Goal: Transaction & Acquisition: Subscribe to service/newsletter

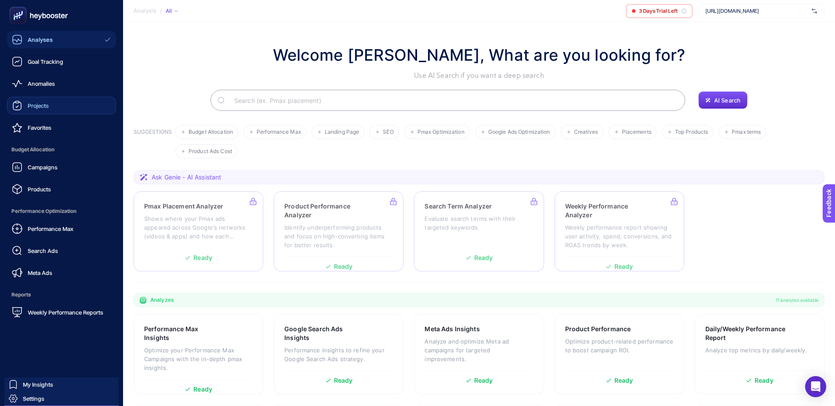
click at [55, 111] on link "Projects" at bounding box center [61, 106] width 109 height 18
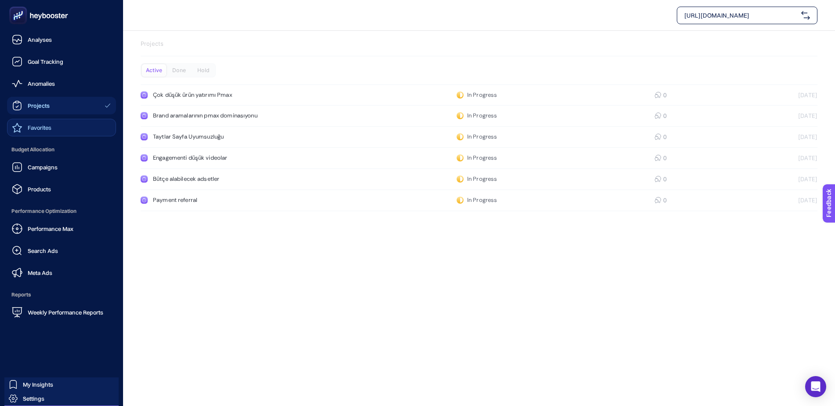
click at [53, 119] on link "Favorites" at bounding box center [61, 128] width 109 height 18
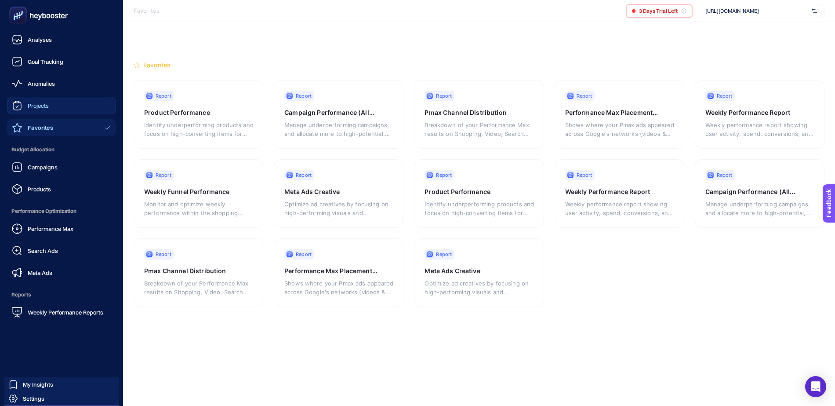
click at [48, 111] on link "Projects" at bounding box center [61, 106] width 109 height 18
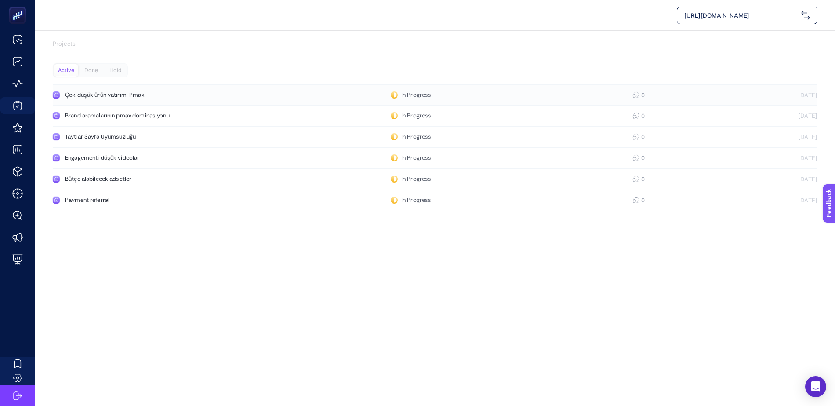
click at [411, 94] on div "In Progress" at bounding box center [411, 94] width 40 height 7
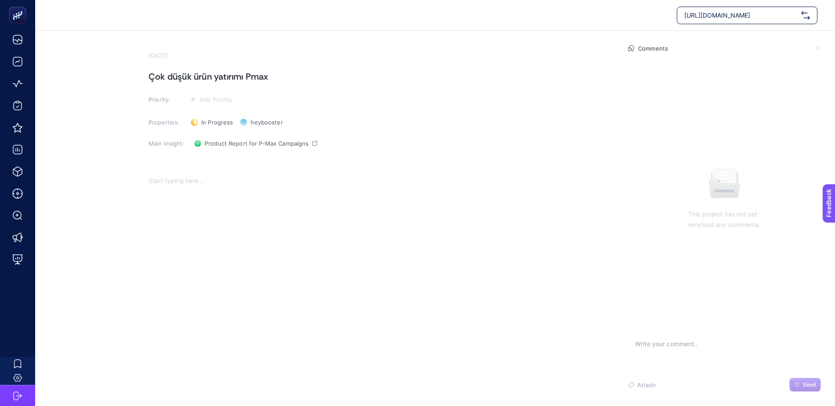
click at [222, 124] on span "In Progress" at bounding box center [217, 122] width 32 height 7
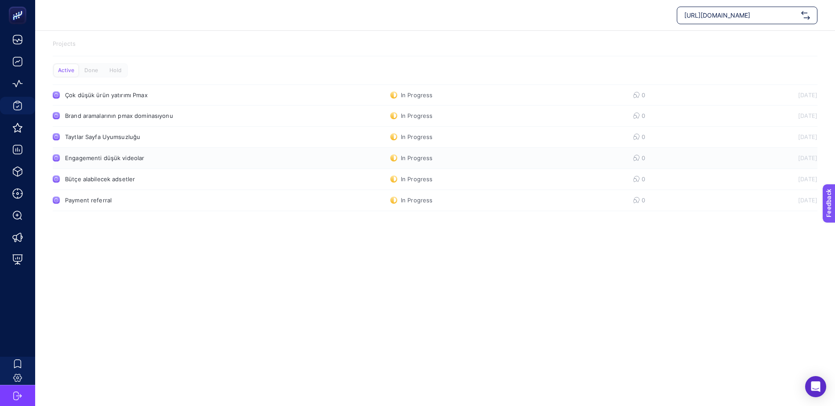
click at [102, 155] on div "Engagementi düşük videolar" at bounding box center [166, 157] width 203 height 7
click at [98, 183] on link "Bütçe alabilecek adsetler In Progress 0 9/16/2025" at bounding box center [435, 179] width 765 height 21
click at [91, 198] on div "Payment referral" at bounding box center [166, 200] width 203 height 7
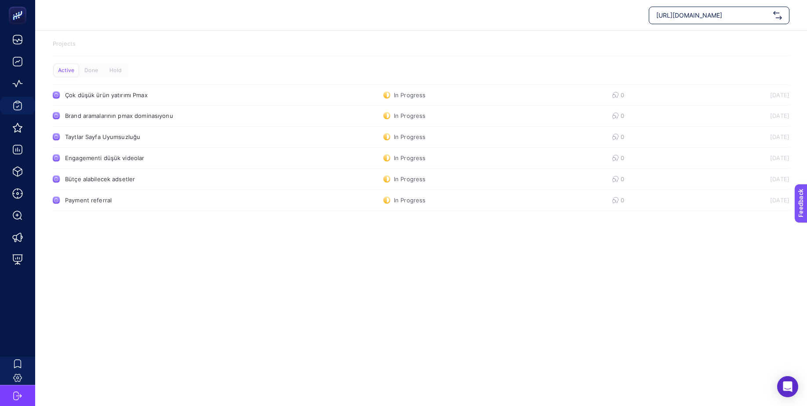
click at [143, 328] on div "https://dossha.com/ Projects Active Done Hold Çok düşük ürün yatırımı Pmax In P…" at bounding box center [403, 203] width 807 height 406
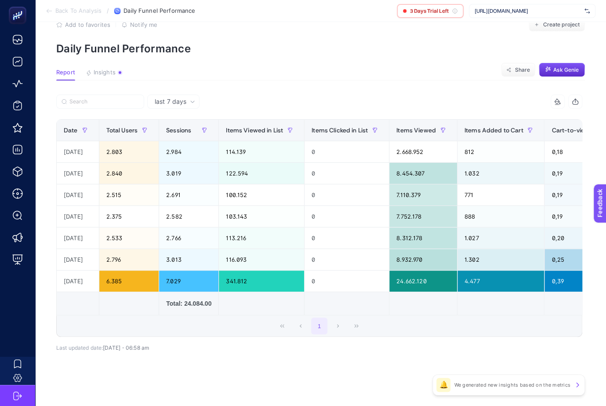
click at [169, 105] on span "last 7 days" at bounding box center [171, 101] width 32 height 9
click at [233, 59] on article "Add to favorites false Notify me Create project Daily Funnel Performance Report…" at bounding box center [320, 203] width 571 height 407
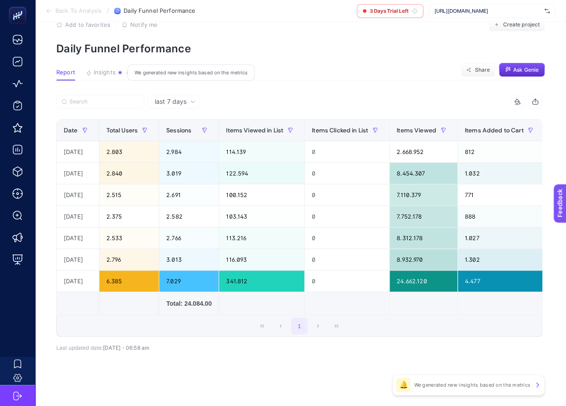
click at [115, 78] on button "Insights We generated new insights based on the metrics" at bounding box center [104, 74] width 37 height 11
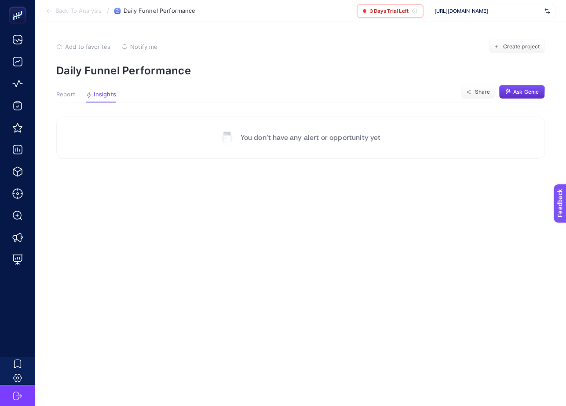
click at [68, 93] on span "Report" at bounding box center [65, 94] width 19 height 7
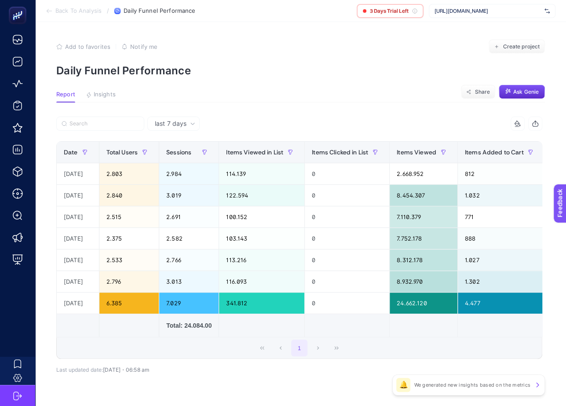
click at [88, 83] on article "Add to favorites false Notify me Create project Daily Funnel Performance Report…" at bounding box center [300, 225] width 531 height 407
click at [93, 88] on article "Add to favorites false Notify me Create project Daily Funnel Performance Report…" at bounding box center [300, 225] width 531 height 407
click at [98, 93] on span "Insights" at bounding box center [105, 94] width 22 height 7
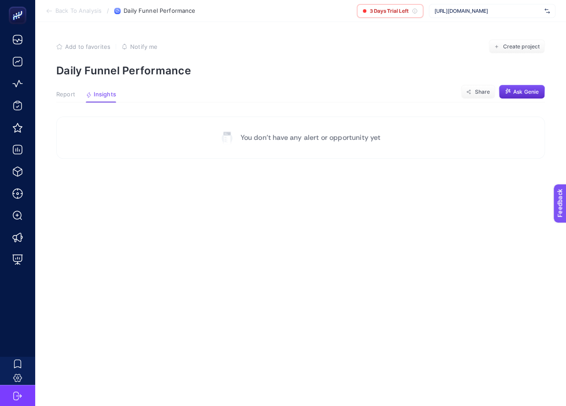
click at [302, 135] on p "You don’t have any alert or opportunity yet" at bounding box center [311, 137] width 140 height 11
click at [66, 95] on span "Report" at bounding box center [65, 94] width 19 height 7
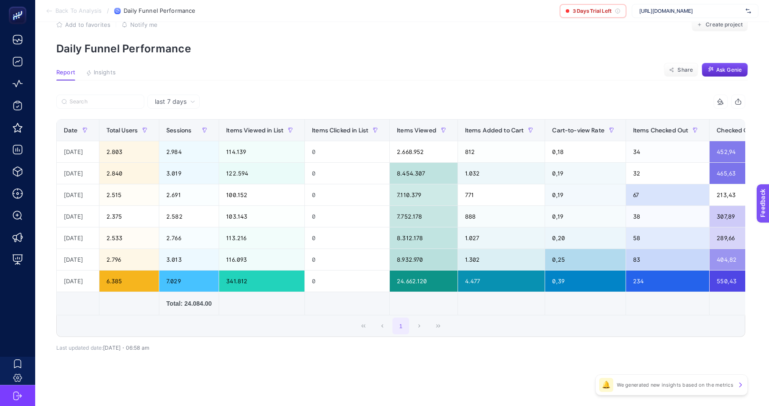
scroll to position [0, 282]
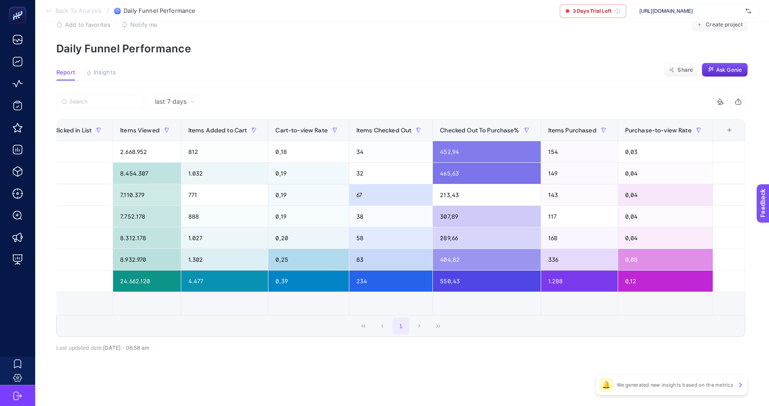
click at [736, 129] on div "+" at bounding box center [729, 130] width 17 height 7
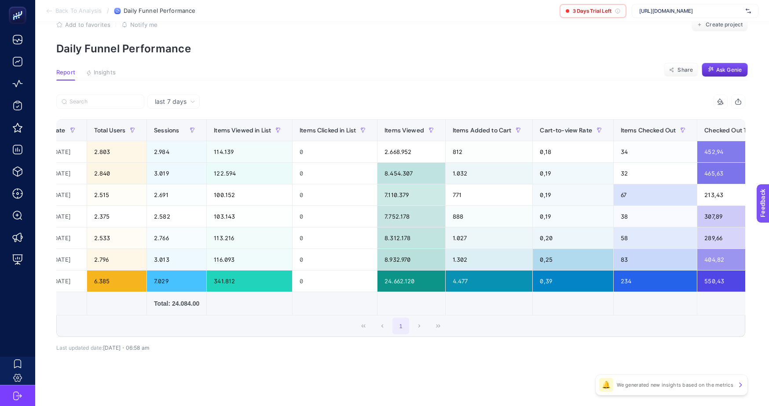
scroll to position [0, 0]
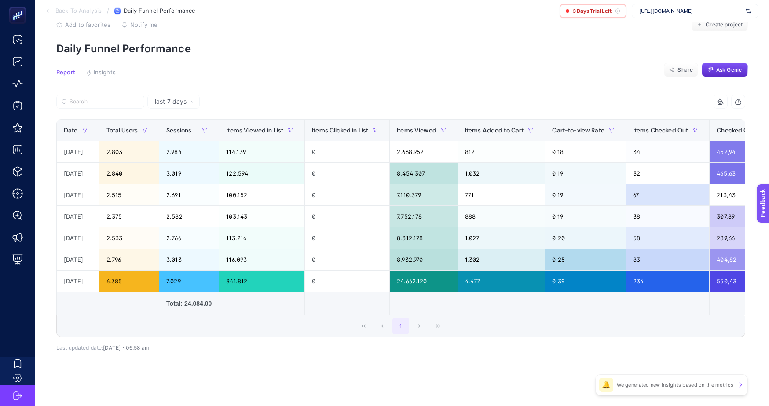
click at [270, 46] on p "Daily Funnel Performance" at bounding box center [401, 48] width 691 height 13
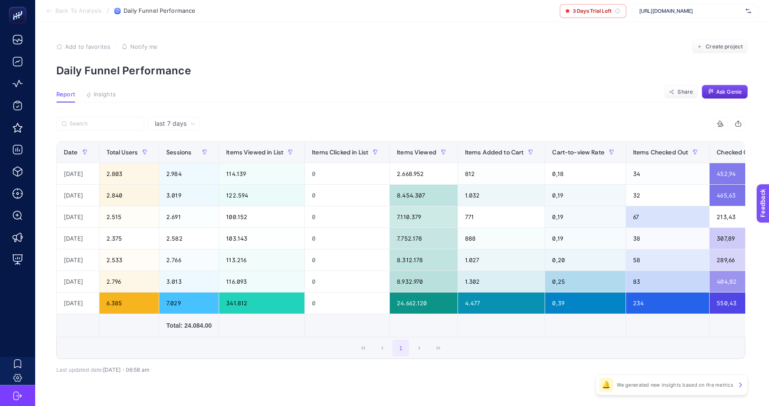
click at [54, 7] on li "Back To Analysis" at bounding box center [74, 10] width 56 height 7
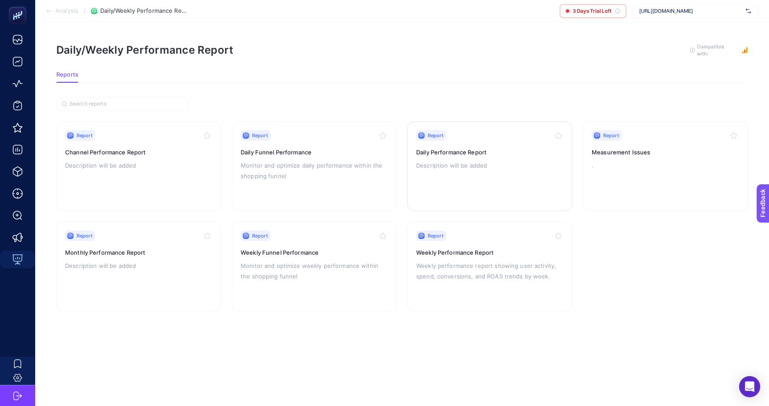
click at [480, 172] on div "Report Daily Performance Report Description will be added" at bounding box center [489, 166] width 147 height 72
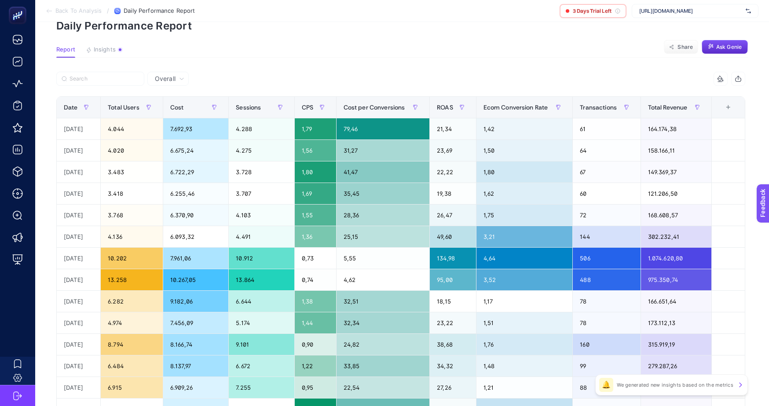
scroll to position [38, 0]
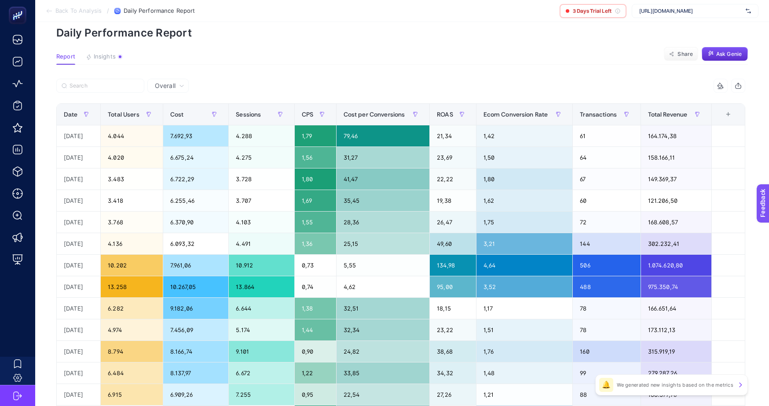
click at [162, 85] on span "Overall" at bounding box center [165, 85] width 21 height 9
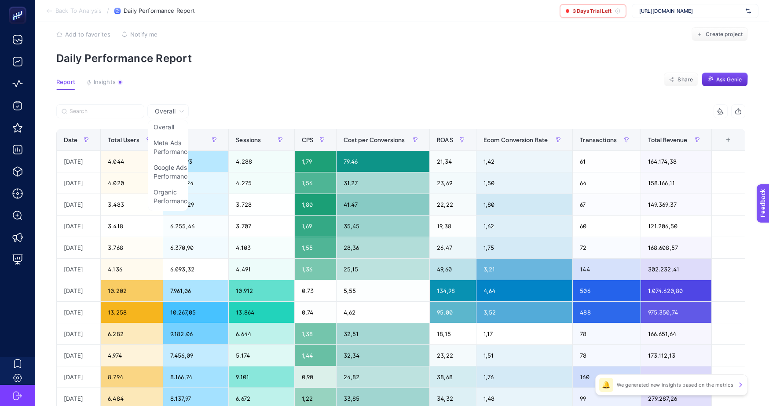
scroll to position [0, 0]
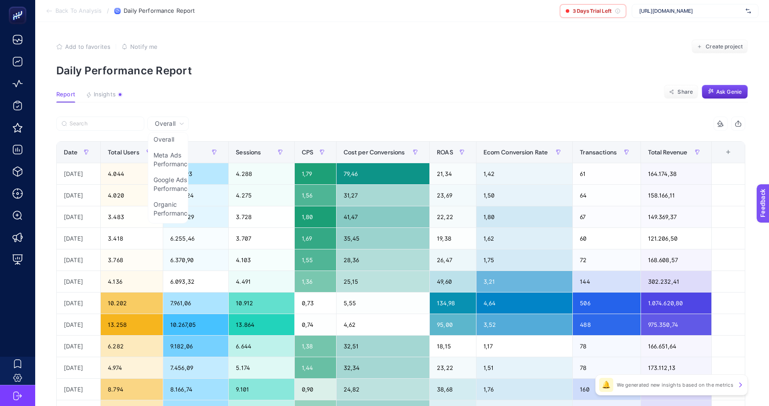
click at [731, 156] on div "+" at bounding box center [727, 152] width 17 height 7
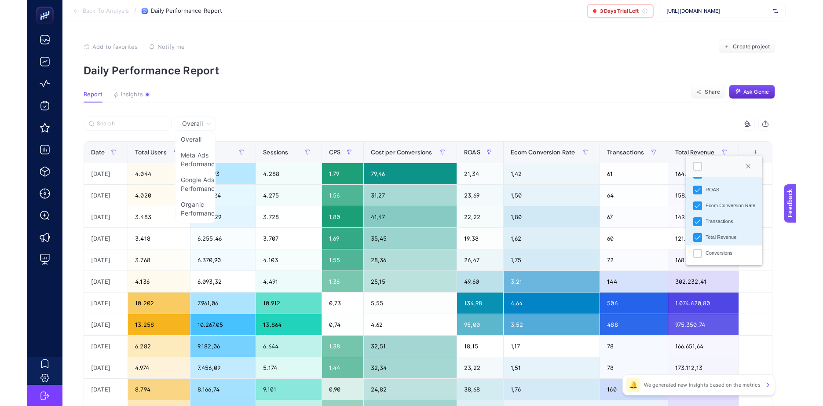
scroll to position [125, 0]
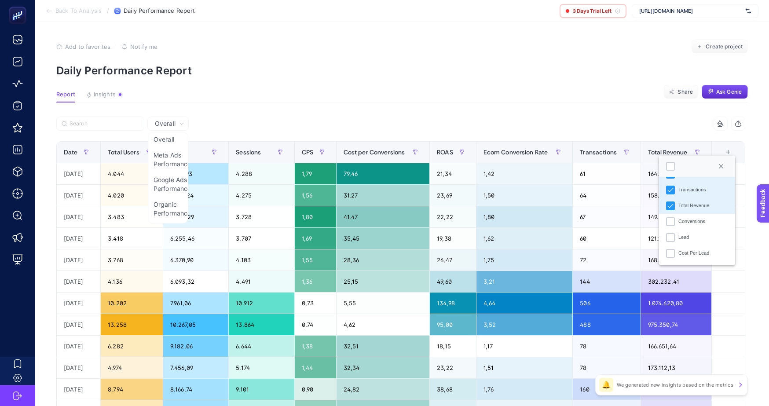
click at [381, 65] on p "Daily Performance Report" at bounding box center [401, 70] width 691 height 13
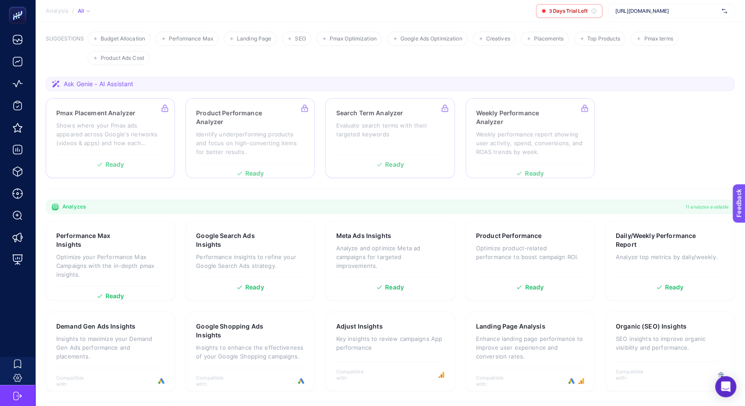
scroll to position [109, 0]
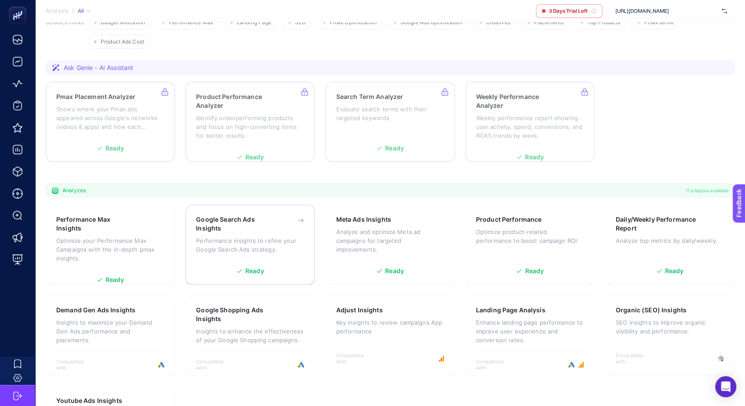
click at [225, 222] on h3 "Google Search Ads Insights" at bounding box center [236, 224] width 80 height 18
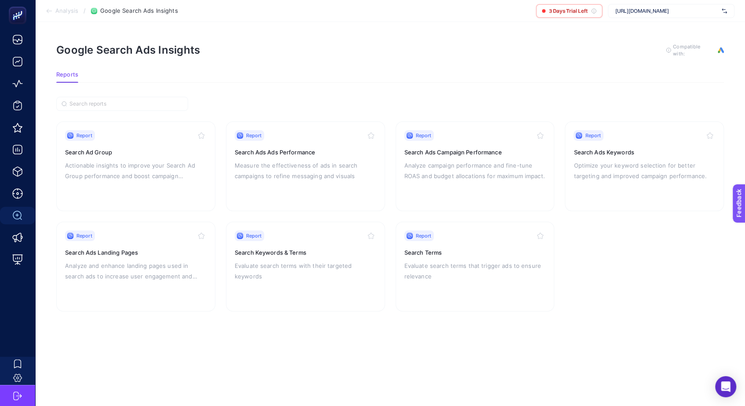
click at [68, 14] on span "Analysis" at bounding box center [66, 10] width 23 height 7
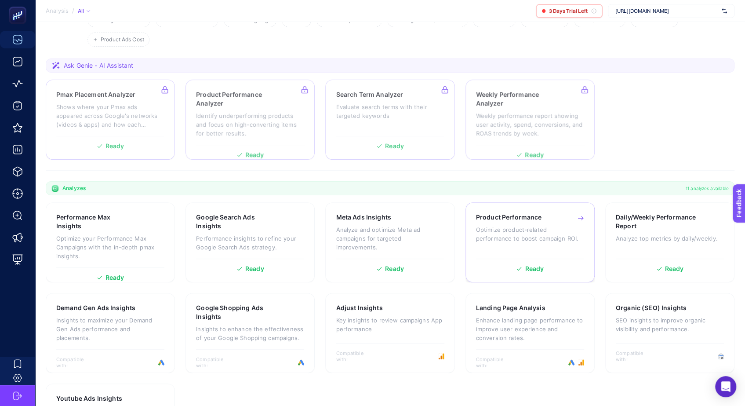
click at [507, 236] on p "Optimize product-related performance to boost campaign ROI." at bounding box center [530, 234] width 108 height 18
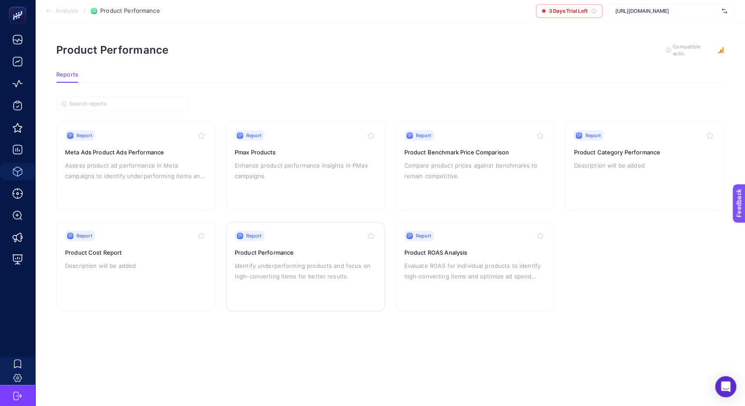
click at [328, 273] on p "Identify underperforming products and focus on high-converting items for better…" at bounding box center [306, 270] width 142 height 21
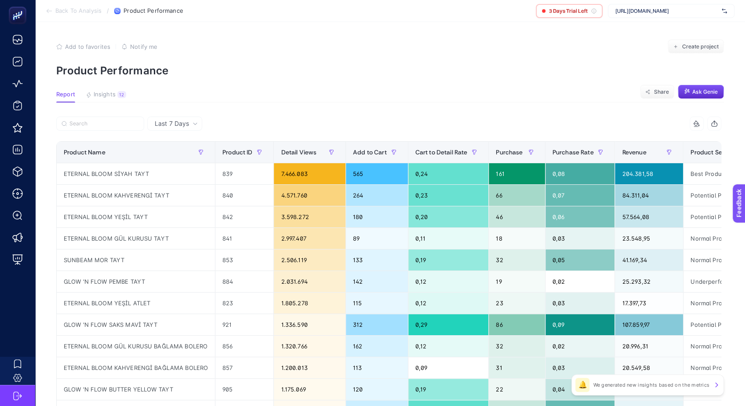
click at [189, 124] on div "Last 7 Days" at bounding box center [176, 123] width 50 height 6
click at [45, 15] on section "Back To Analysis / Product Performance 3 Days Trial Left https://dossha.com/" at bounding box center [390, 11] width 710 height 22
click at [45, 14] on section "Back To Analysis / Product Performance 3 Days Trial Left https://dossha.com/" at bounding box center [390, 11] width 710 height 22
click at [49, 11] on icon at bounding box center [49, 10] width 7 height 7
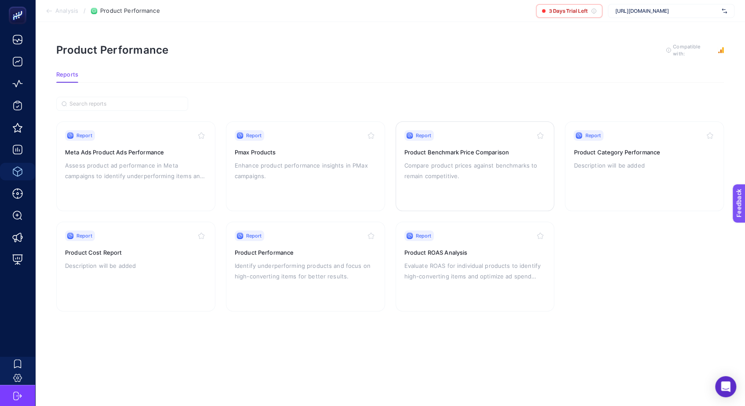
click at [510, 164] on p "Compare product prices against benchmarks to remain competitive." at bounding box center [476, 170] width 142 height 21
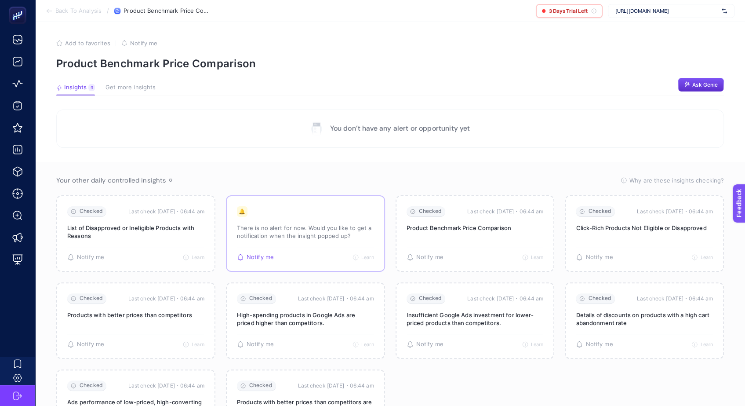
scroll to position [72, 0]
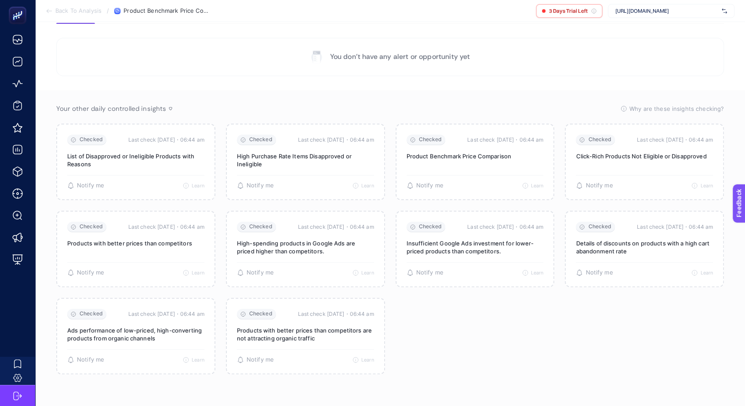
click at [165, 58] on section "You don’t have any alert or opportunity yet" at bounding box center [390, 57] width 668 height 38
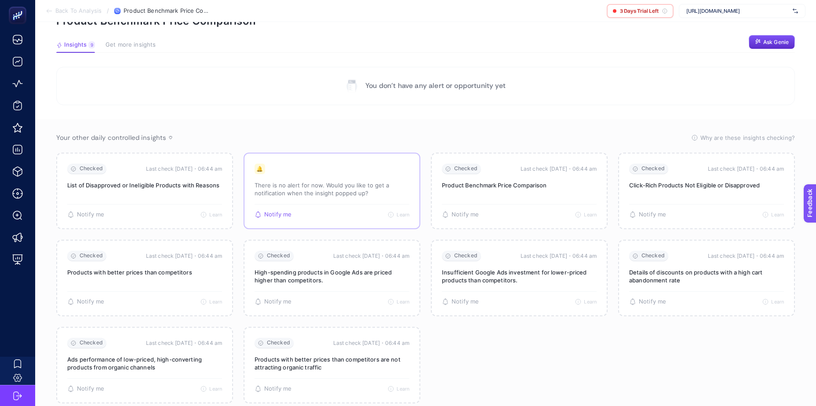
scroll to position [0, 0]
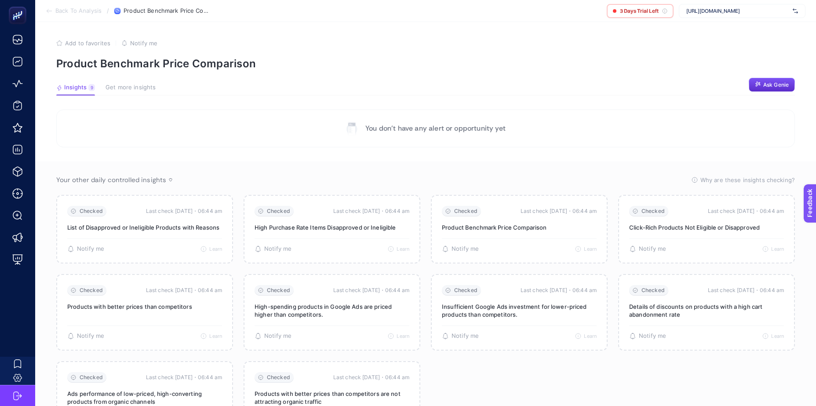
click at [180, 11] on span "Product Benchmark Price Comparison" at bounding box center [168, 10] width 88 height 7
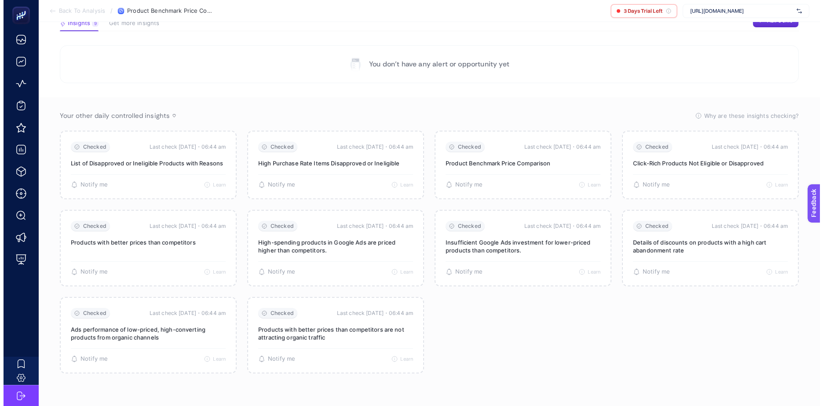
scroll to position [64, 0]
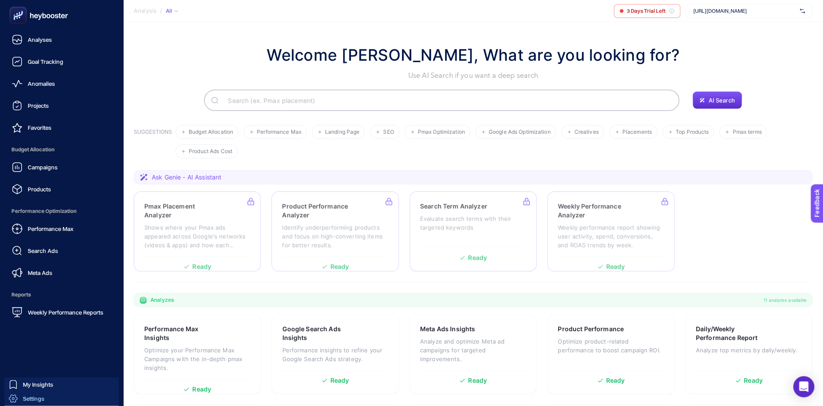
click at [47, 397] on link "Settings" at bounding box center [61, 398] width 114 height 14
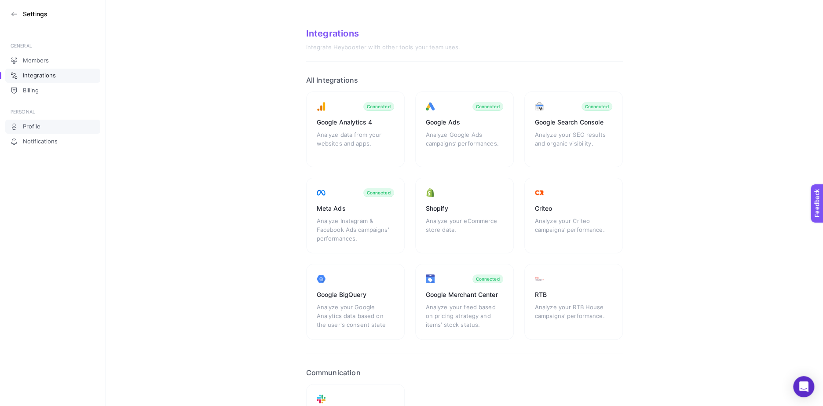
click at [28, 124] on span "Profile" at bounding box center [32, 126] width 18 height 7
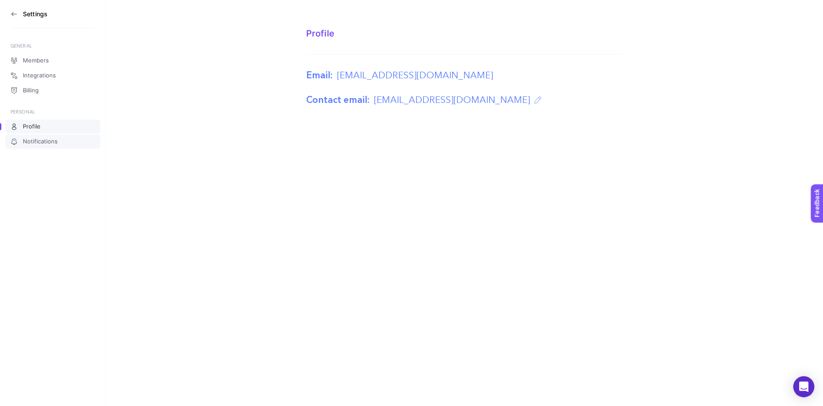
click at [70, 145] on link "Notifications" at bounding box center [52, 142] width 95 height 14
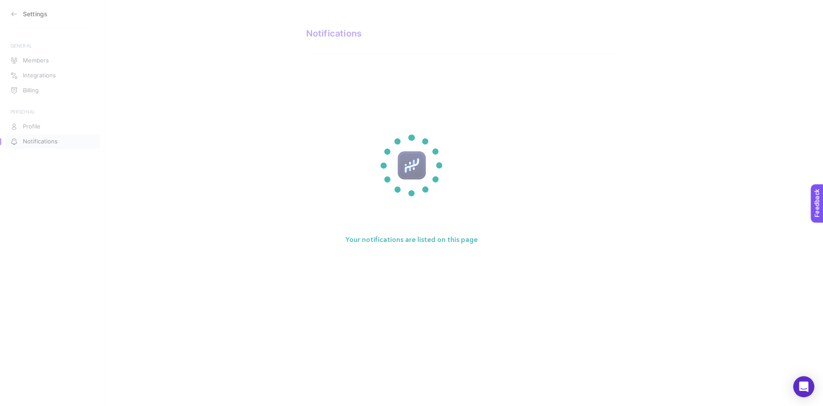
click at [50, 123] on section "Your notifications are listed on this page" at bounding box center [411, 203] width 823 height 406
click at [12, 14] on section "Your notifications are listed on this page" at bounding box center [411, 203] width 823 height 406
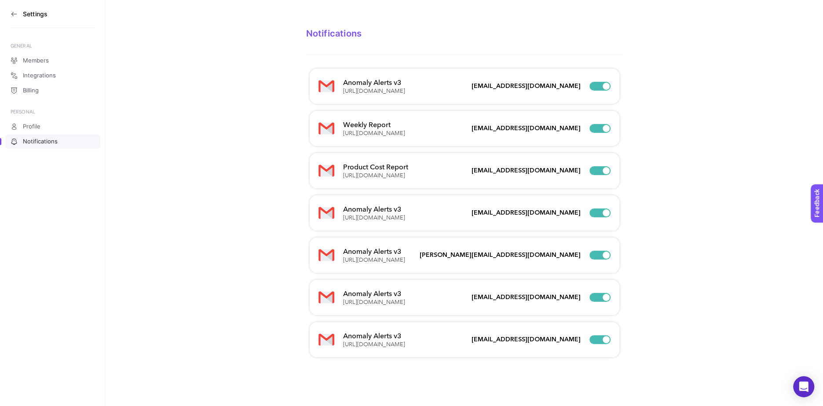
click at [12, 14] on icon at bounding box center [14, 14] width 7 height 7
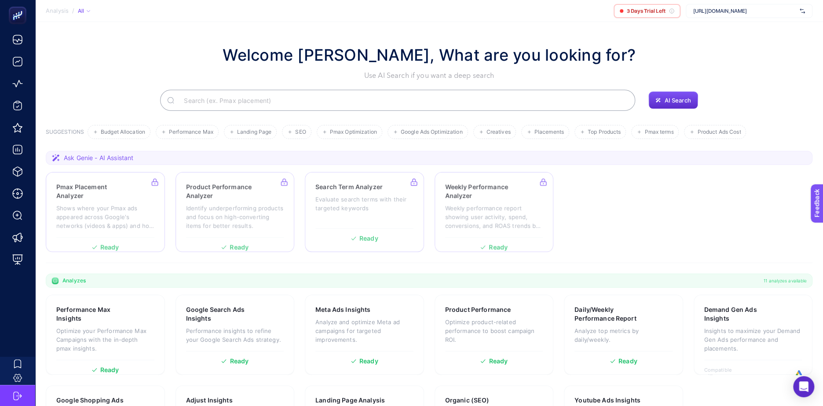
click at [791, 13] on span "[URL][DOMAIN_NAME]" at bounding box center [744, 10] width 103 height 7
click at [791, 13] on input "text" at bounding box center [744, 10] width 103 height 7
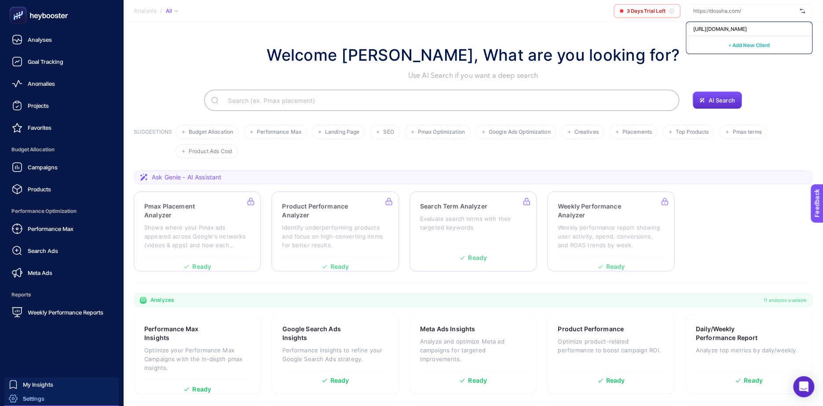
click at [21, 396] on div "Settings" at bounding box center [27, 398] width 36 height 9
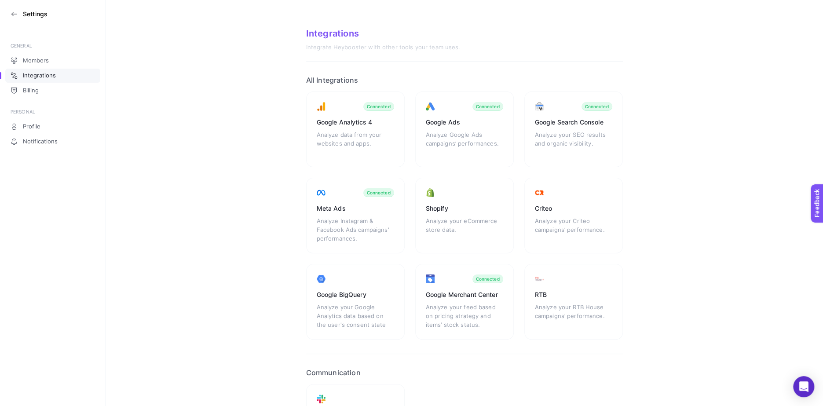
scroll to position [95, 0]
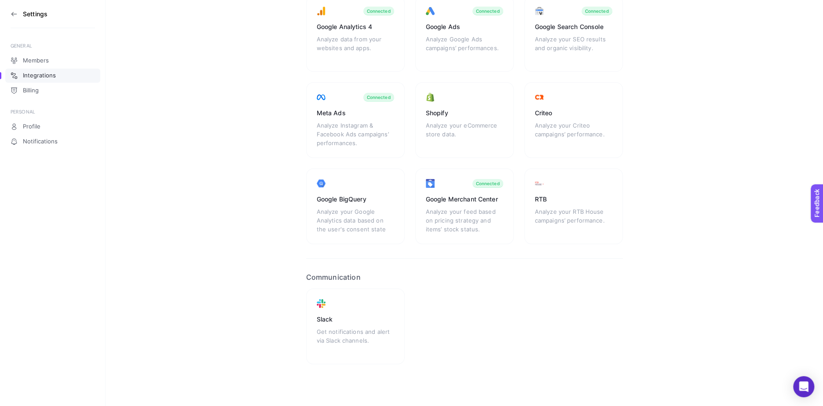
click at [16, 11] on icon at bounding box center [14, 14] width 7 height 7
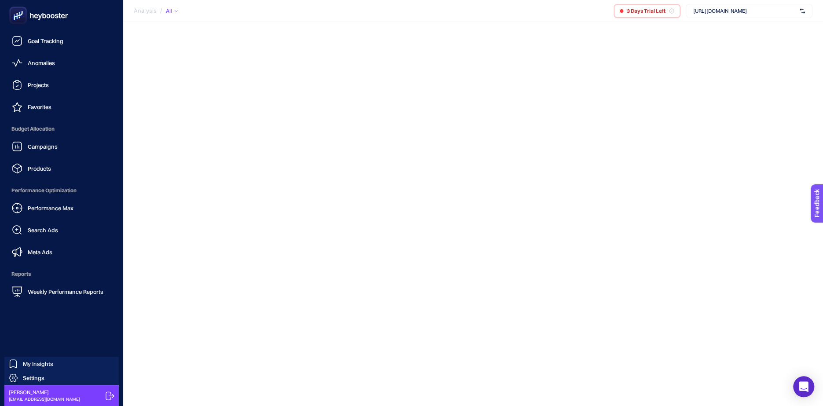
click at [68, 394] on div "Mert Yalçın mertyalcin@yandex.com" at bounding box center [61, 395] width 114 height 21
click at [115, 394] on div "Mert Yalçın mertyalcin@yandex.com" at bounding box center [61, 395] width 114 height 21
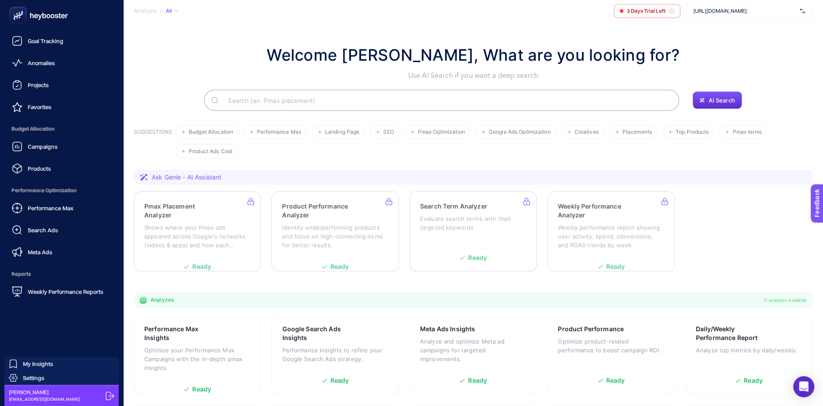
click at [107, 394] on icon at bounding box center [110, 395] width 9 height 9
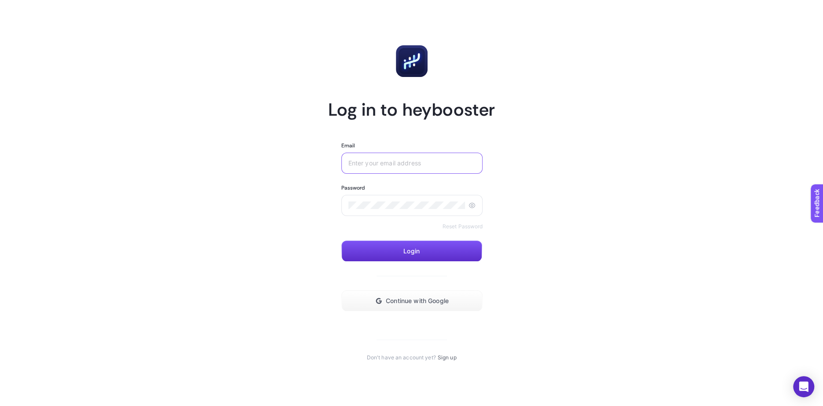
type input "[EMAIL_ADDRESS][DOMAIN_NAME]"
click at [387, 156] on div "[EMAIL_ADDRESS][DOMAIN_NAME]" at bounding box center [412, 163] width 142 height 21
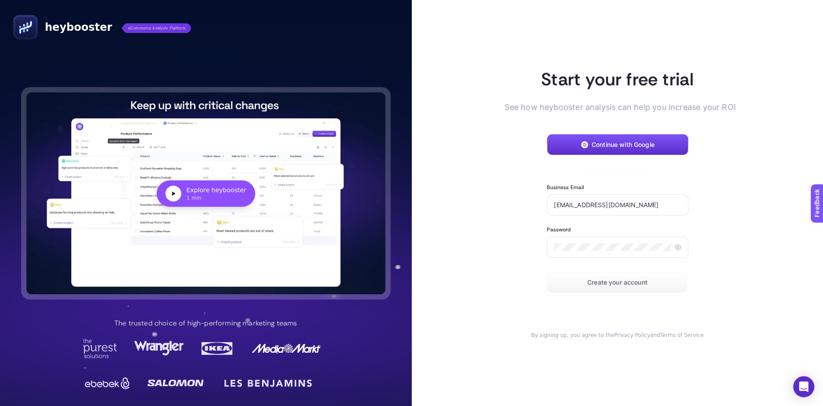
click at [619, 190] on div "Business Email" at bounding box center [618, 187] width 142 height 7
click at [623, 210] on div "[EMAIL_ADDRESS][DOMAIN_NAME]" at bounding box center [618, 204] width 142 height 21
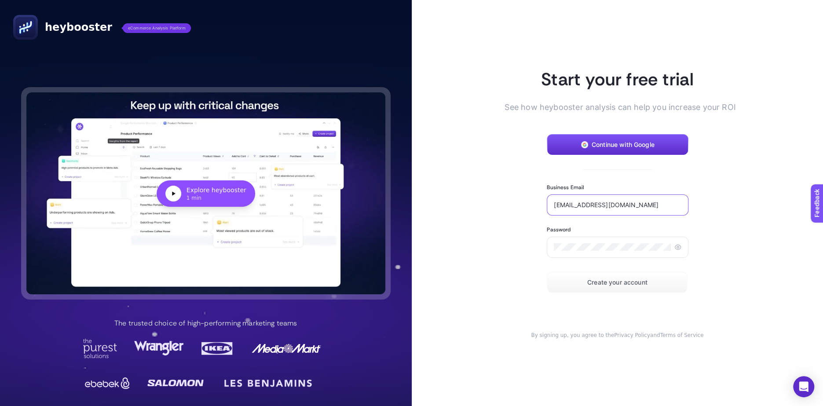
click at [620, 203] on input "[EMAIL_ADDRESS][DOMAIN_NAME]" at bounding box center [618, 204] width 128 height 7
click at [586, 210] on div "[EMAIL_ADDRESS][DOMAIN_NAME]" at bounding box center [618, 204] width 142 height 21
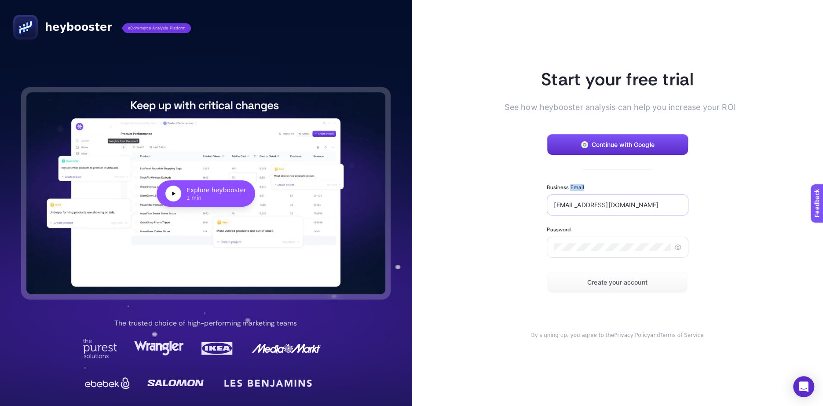
click at [585, 210] on div "[EMAIL_ADDRESS][DOMAIN_NAME]" at bounding box center [618, 204] width 142 height 21
click at [585, 210] on div "[EMAIL_ADDRESS]" at bounding box center [618, 204] width 142 height 21
click at [581, 201] on input "[EMAIL_ADDRESS]" at bounding box center [618, 204] width 128 height 7
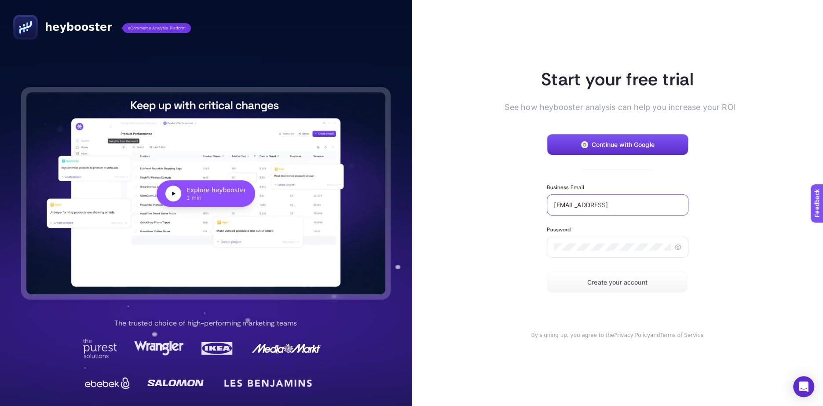
click at [581, 201] on input "[EMAIL_ADDRESS]" at bounding box center [618, 204] width 128 height 7
click at [687, 251] on section "Start your free trial See how heybooster analysis can help you increase your RO…" at bounding box center [616, 203] width 197 height 271
click at [682, 250] on div at bounding box center [618, 247] width 142 height 21
click at [676, 246] on icon at bounding box center [677, 247] width 7 height 7
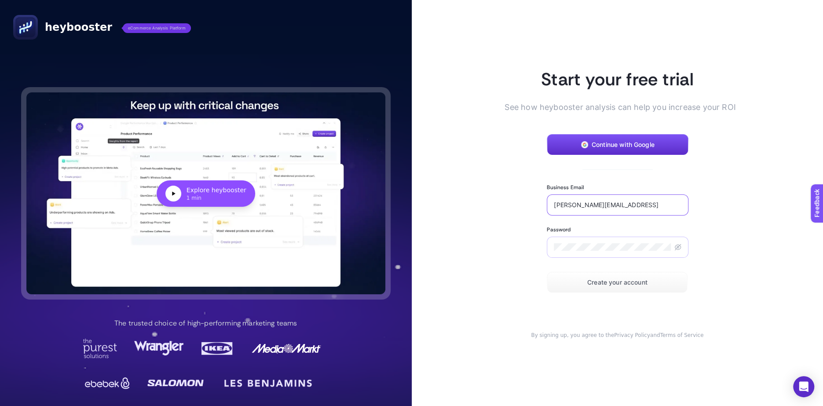
click at [627, 202] on input "[PERSON_NAME][EMAIL_ADDRESS]" at bounding box center [618, 204] width 128 height 7
type input "[PERSON_NAME][EMAIL_ADDRESS][DOMAIN_NAME]"
click at [746, 286] on article "Start your free trial See how heybooster analysis can help you increase your RO…" at bounding box center [618, 203] width 412 height 406
click at [652, 292] on button "Create your account" at bounding box center [617, 282] width 141 height 21
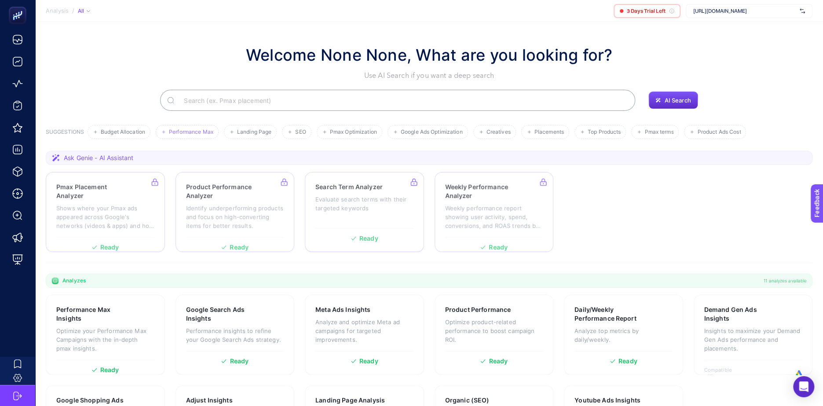
scroll to position [70, 0]
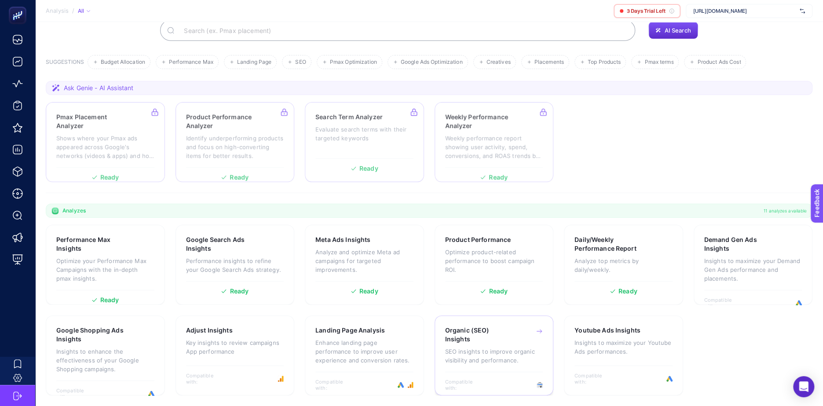
click at [528, 365] on div "Organic (SEO) Insights SEO insights to improve organic visibility and performan…" at bounding box center [494, 349] width 98 height 46
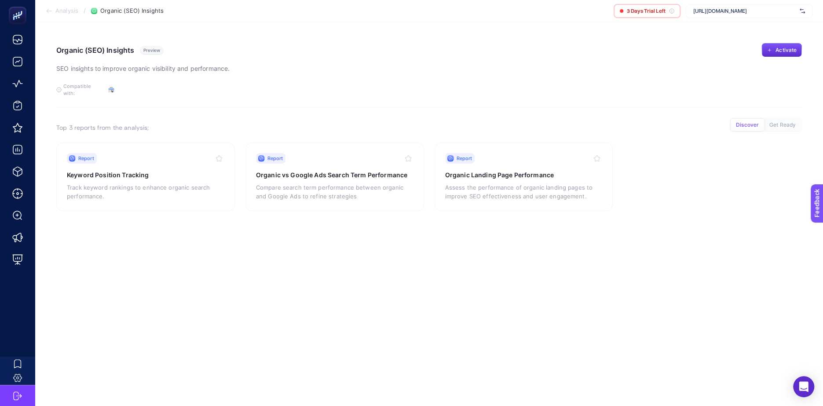
click at [58, 11] on span "Analysis" at bounding box center [66, 10] width 23 height 7
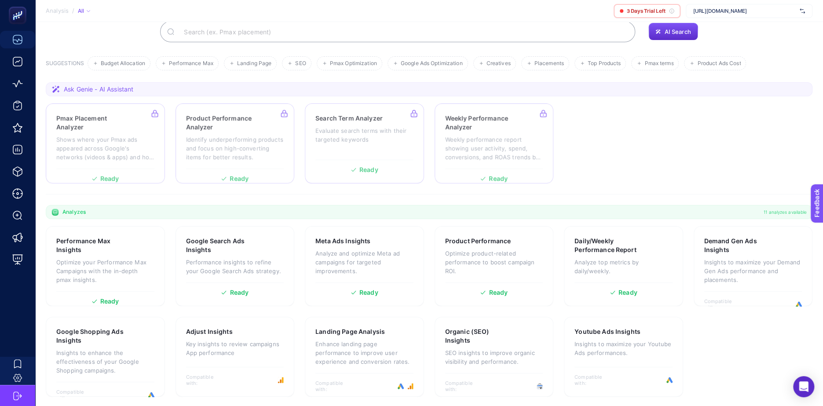
scroll to position [70, 0]
